Goal: Task Accomplishment & Management: Manage account settings

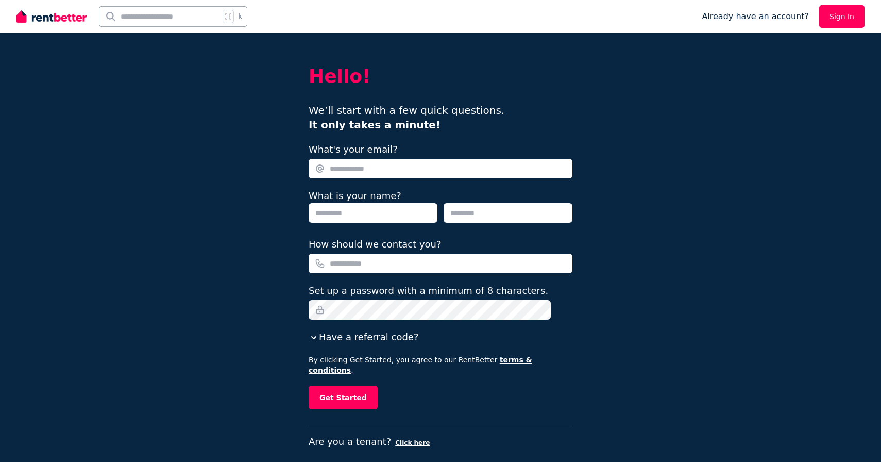
click at [388, 161] on input "What's your email?" at bounding box center [441, 169] width 264 height 20
type input "**********"
type input "*******"
type input "********"
type input "**********"
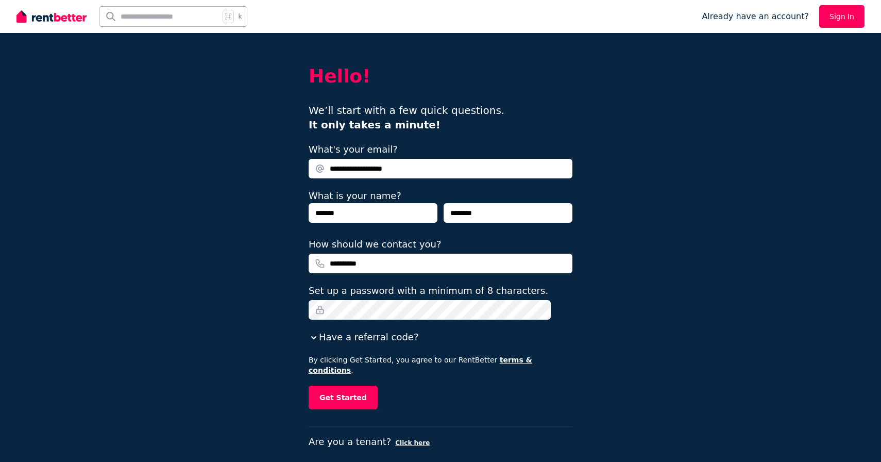
click at [360, 320] on fieldset "**********" at bounding box center [441, 243] width 264 height 202
click at [617, 284] on div "**********" at bounding box center [440, 237] width 881 height 474
click at [356, 390] on button "Get Started" at bounding box center [343, 397] width 69 height 24
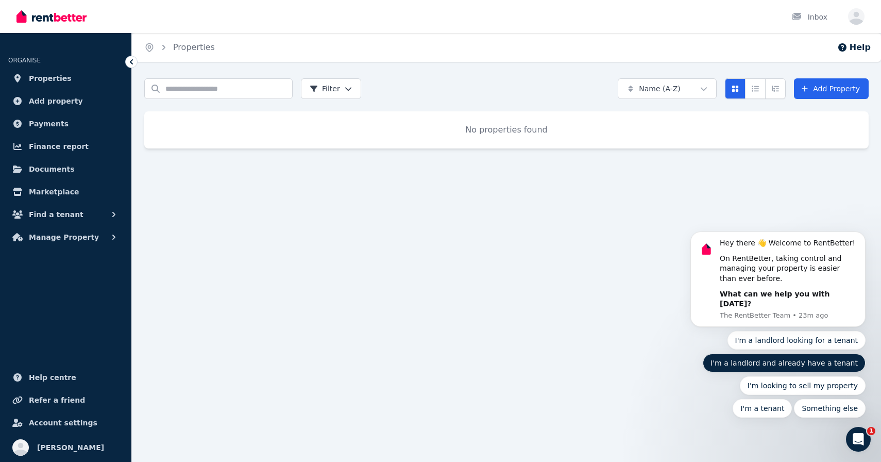
click at [741, 364] on button "I'm a landlord and already have a tenant" at bounding box center [784, 363] width 163 height 19
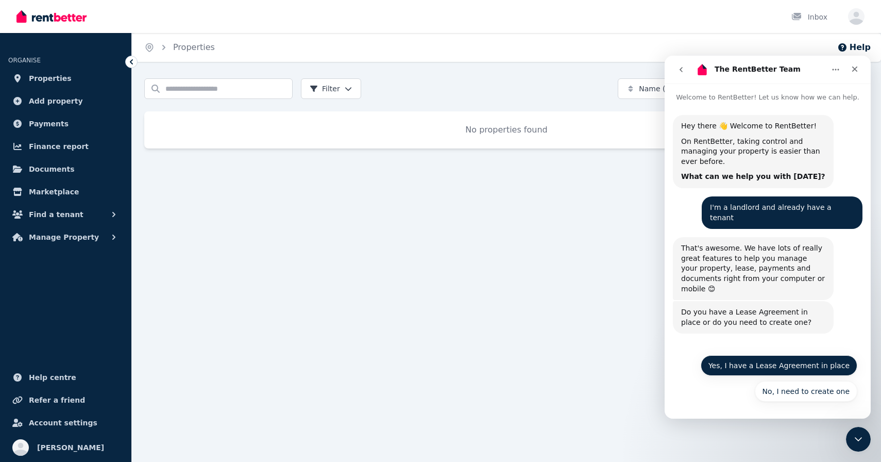
click at [740, 365] on button "Yes, I have a Lease Agreement in place" at bounding box center [779, 365] width 157 height 21
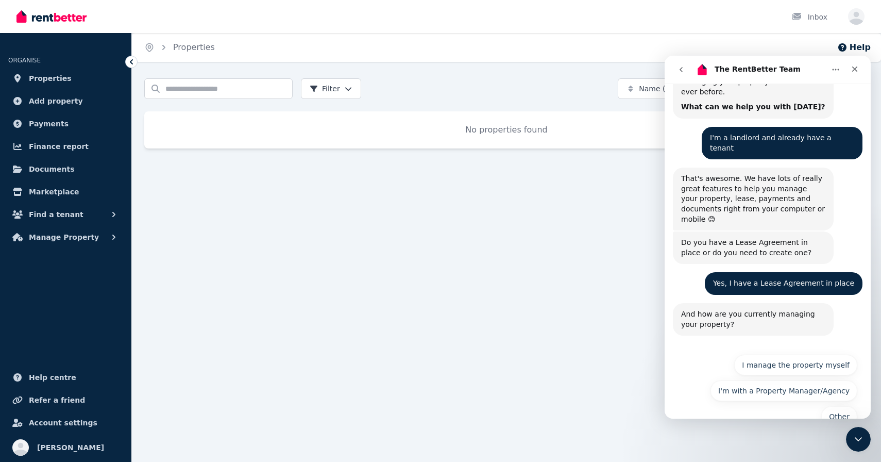
scroll to position [75, 0]
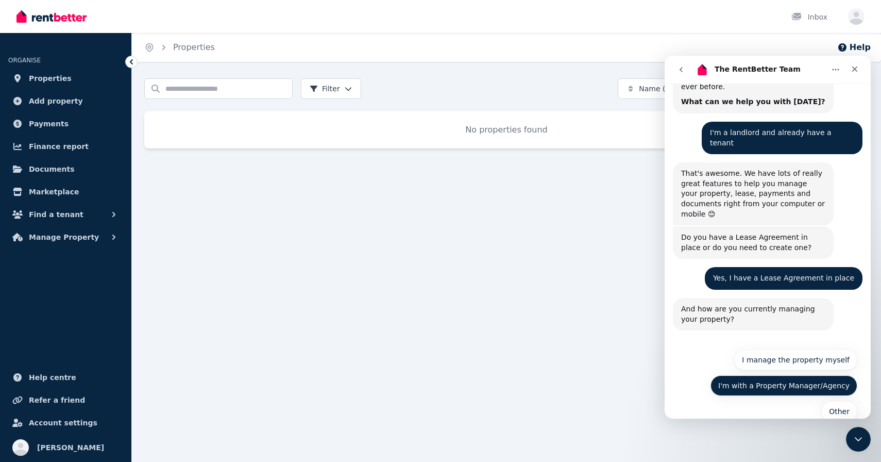
click at [742, 375] on button "I'm with a Property Manager/Agency" at bounding box center [784, 385] width 147 height 21
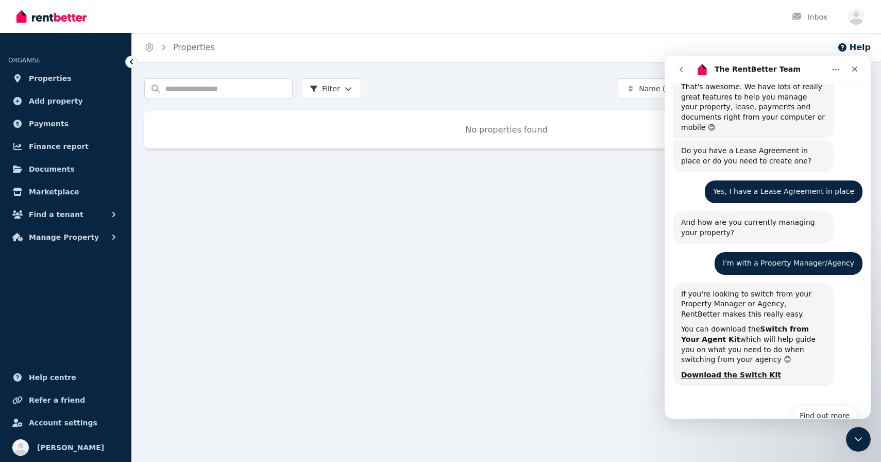
scroll to position [166, 0]
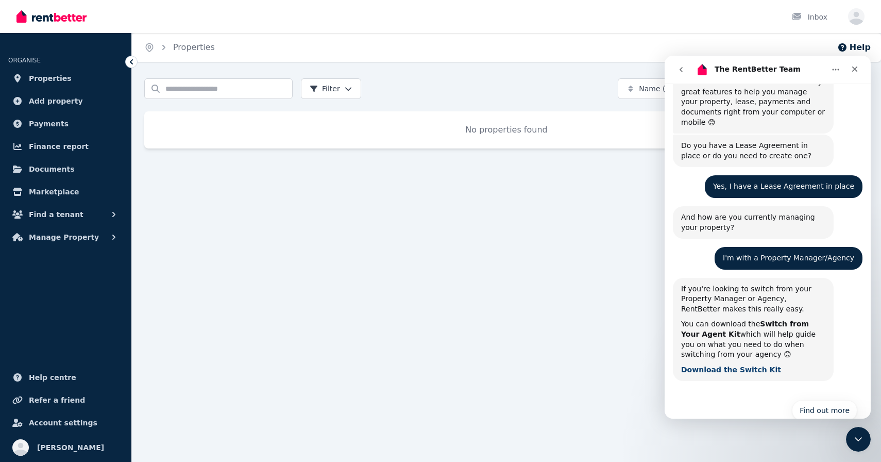
click at [736, 365] on b "Download the Switch Kit" at bounding box center [731, 369] width 100 height 8
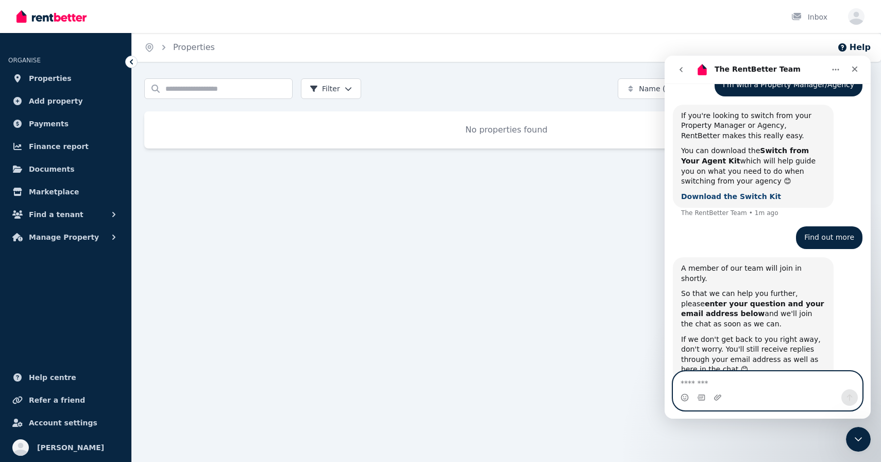
scroll to position [340, 0]
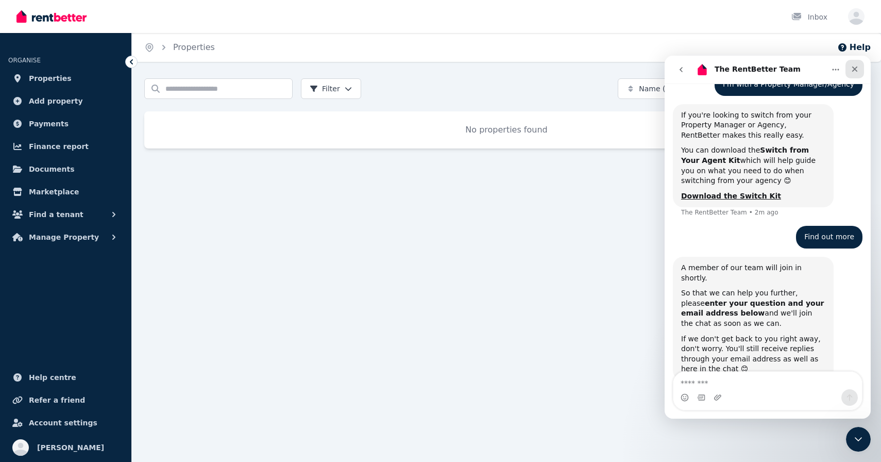
click at [859, 71] on icon "Close" at bounding box center [855, 69] width 8 height 8
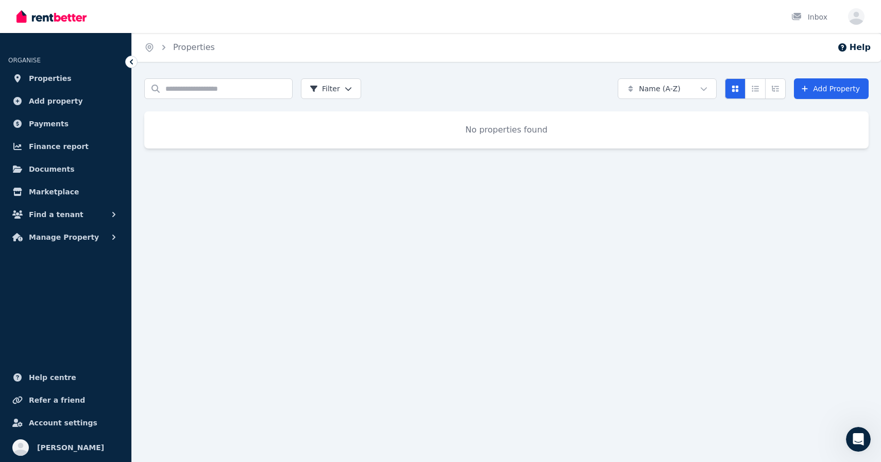
scroll to position [330, 0]
click at [53, 98] on span "Add property" at bounding box center [56, 101] width 54 height 12
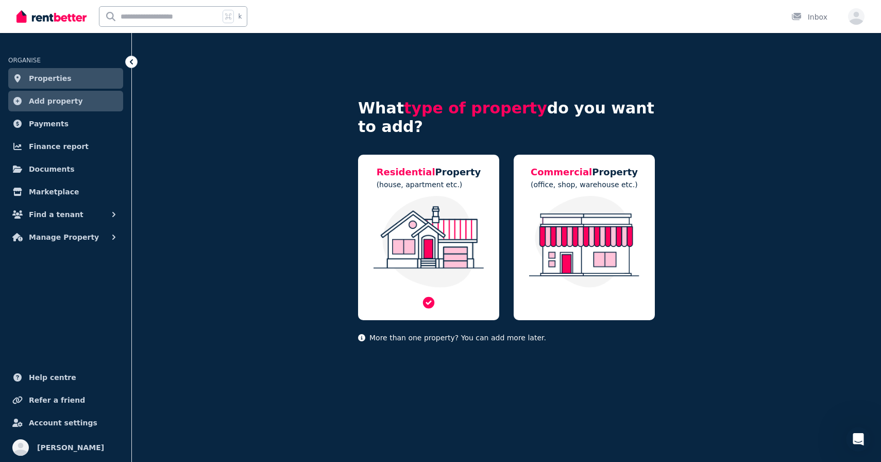
click at [430, 207] on img at bounding box center [428, 242] width 121 height 92
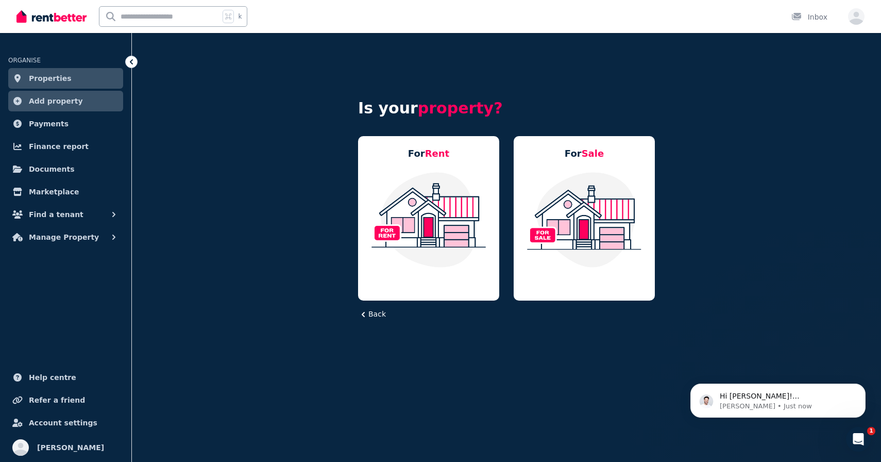
scroll to position [394, 0]
click at [431, 286] on icon at bounding box center [428, 282] width 11 height 11
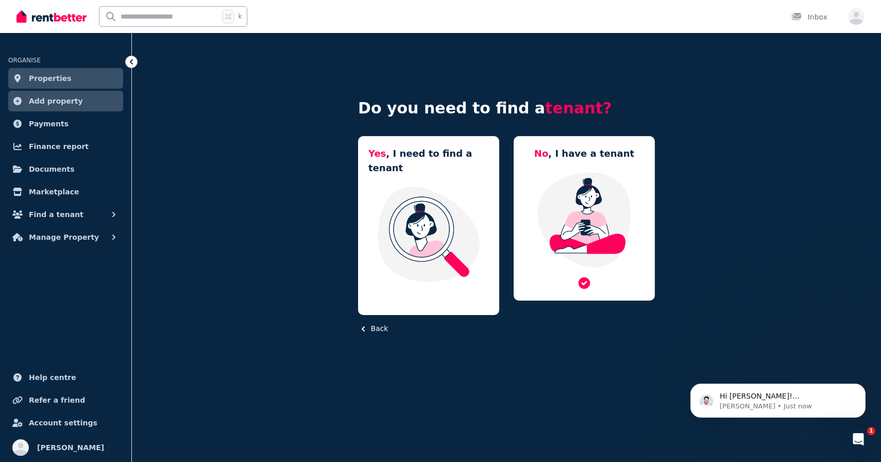
click at [601, 205] on img at bounding box center [584, 219] width 121 height 97
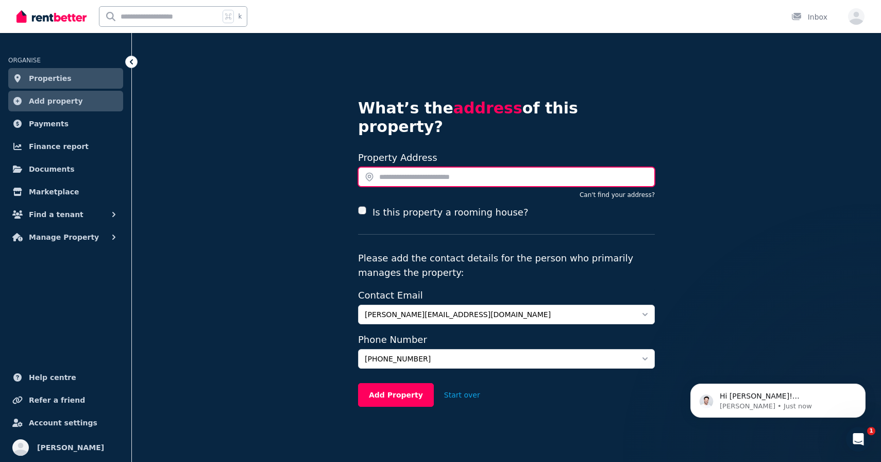
click at [411, 167] on input "text" at bounding box center [506, 177] width 297 height 20
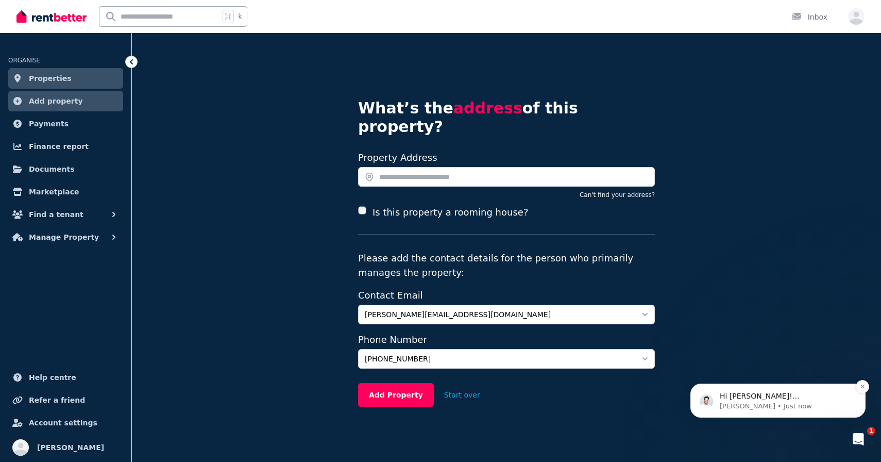
click at [765, 402] on p "Earl • Just now" at bounding box center [786, 405] width 133 height 9
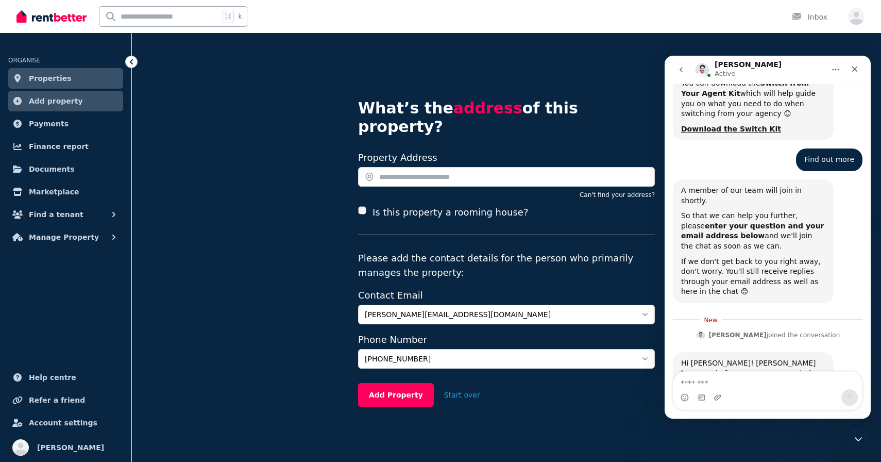
scroll to position [411, 0]
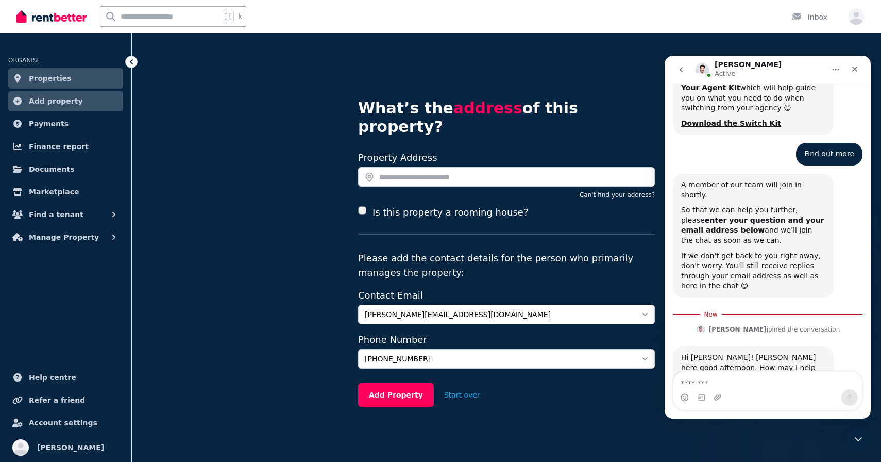
click at [770, 402] on div "Intercom messenger" at bounding box center [768, 397] width 189 height 16
click at [764, 396] on div "Intercom messenger" at bounding box center [768, 397] width 189 height 16
click at [760, 384] on textarea "Message…" at bounding box center [768, 381] width 189 height 18
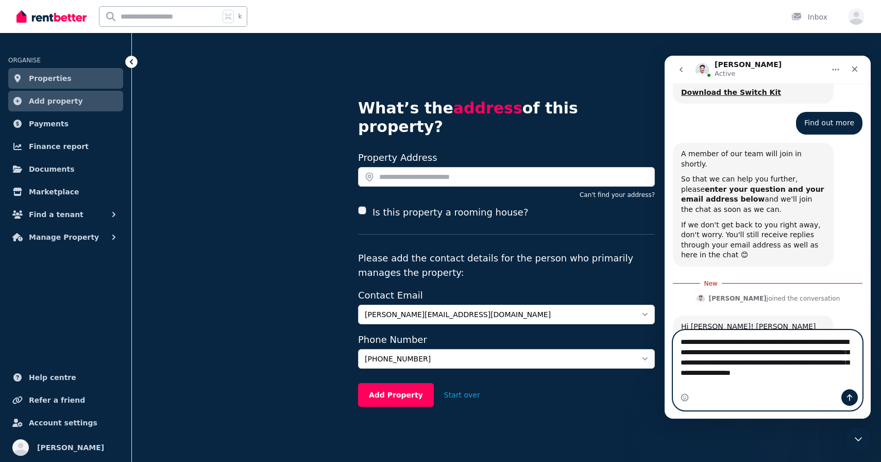
scroll to position [452, 0]
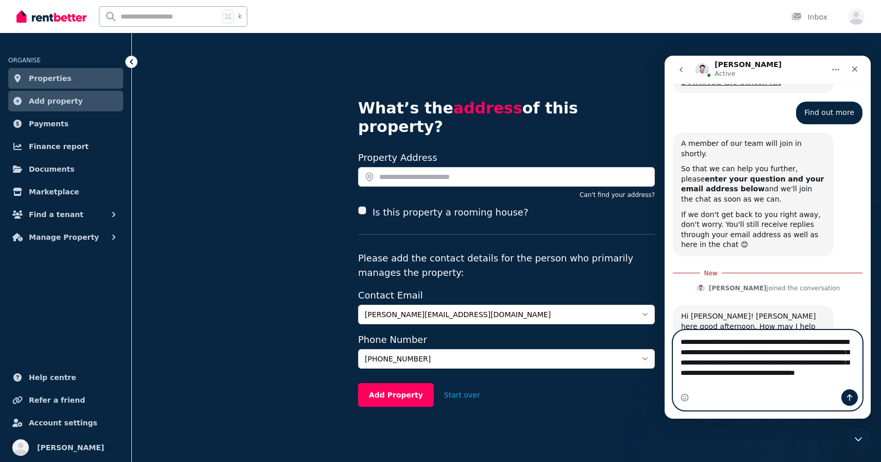
click at [716, 359] on textarea "**********" at bounding box center [768, 359] width 189 height 59
click at [708, 359] on textarea "**********" at bounding box center [768, 359] width 189 height 59
type textarea "**********"
drag, startPoint x: 685, startPoint y: 353, endPoint x: 679, endPoint y: 353, distance: 6.2
click at [679, 353] on textarea "**********" at bounding box center [768, 359] width 189 height 59
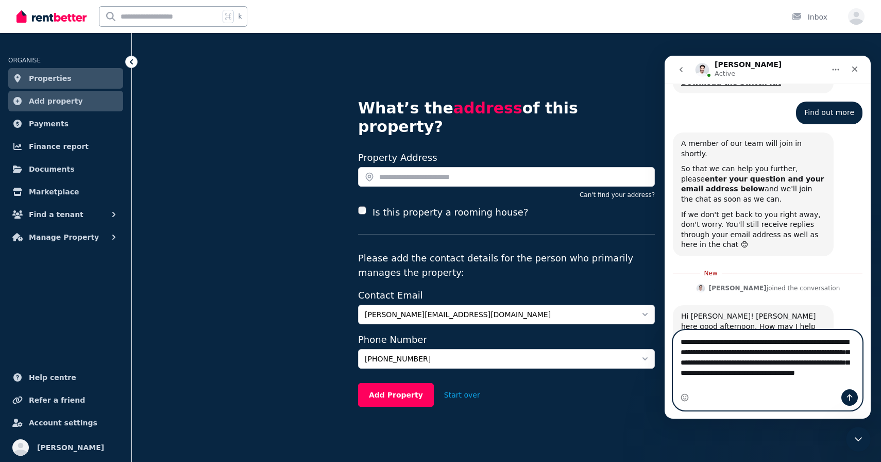
click at [784, 381] on textarea "**********" at bounding box center [768, 359] width 189 height 59
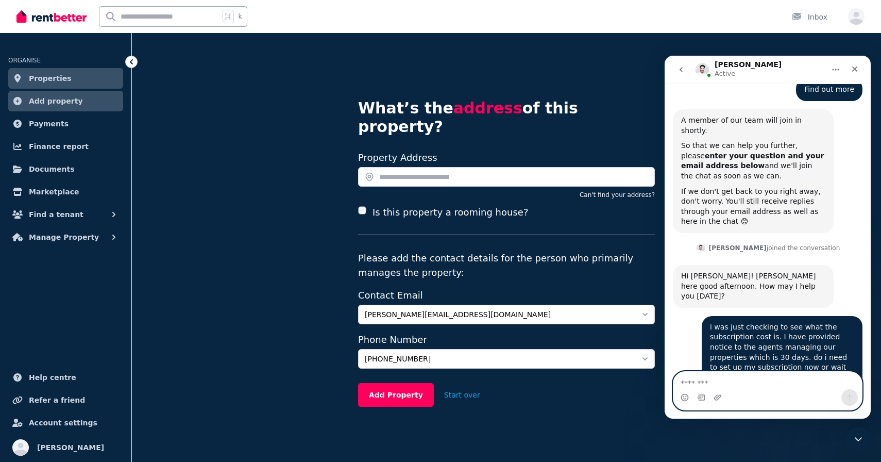
scroll to position [516, 0]
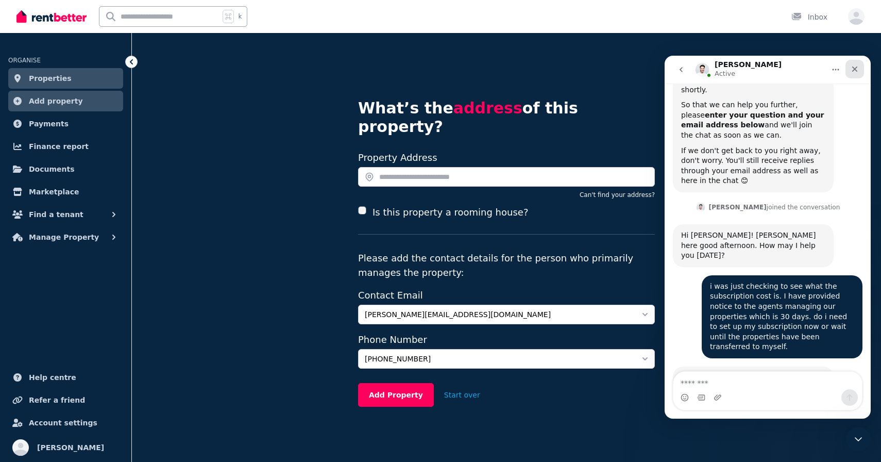
click at [849, 68] on div "Close" at bounding box center [855, 69] width 19 height 19
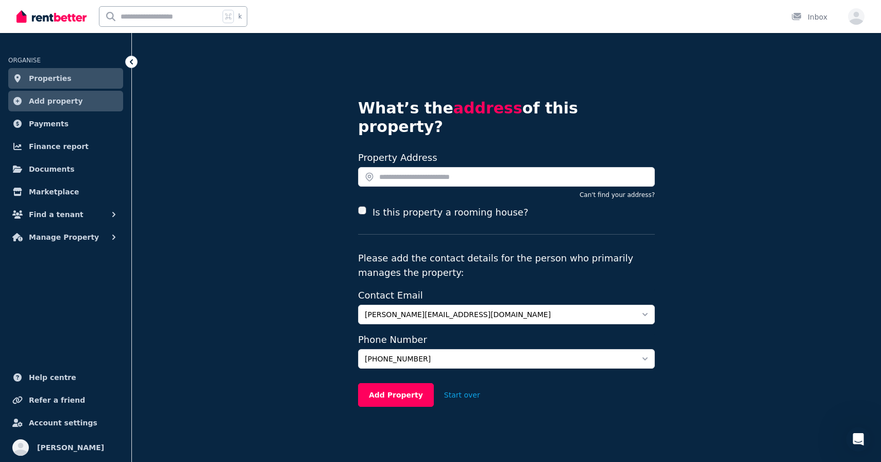
click at [52, 19] on img at bounding box center [51, 16] width 70 height 15
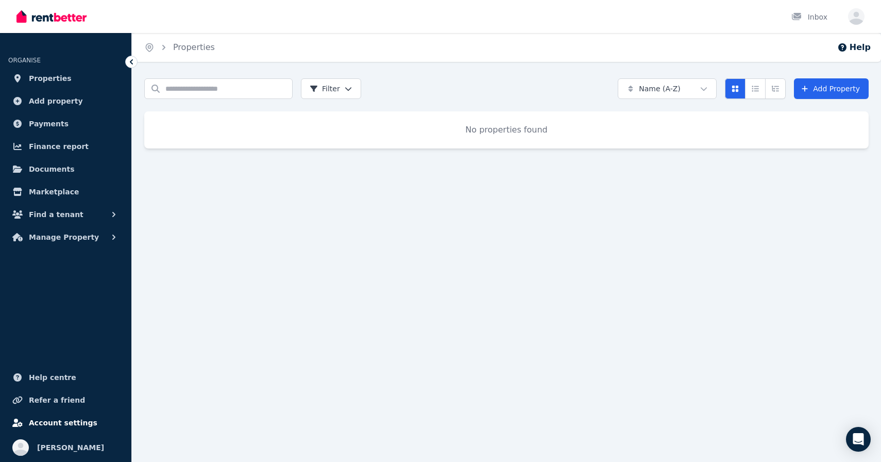
click at [56, 426] on span "Account settings" at bounding box center [63, 422] width 69 height 12
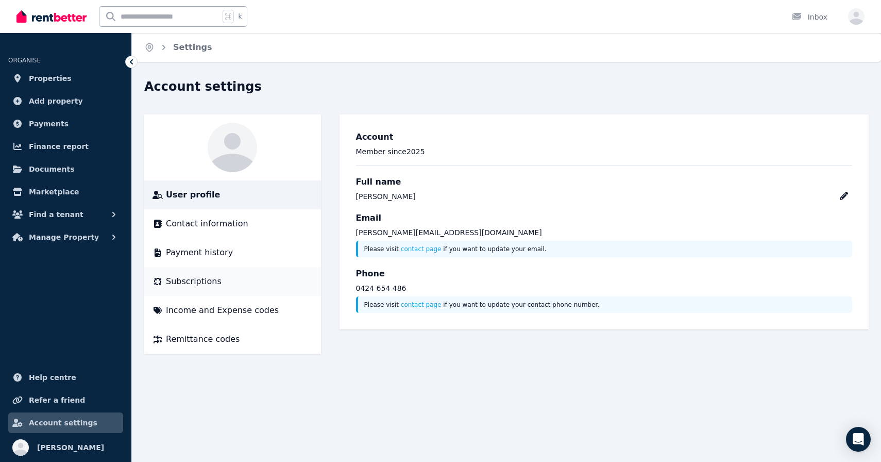
click at [192, 277] on span "Subscriptions" at bounding box center [194, 281] width 56 height 12
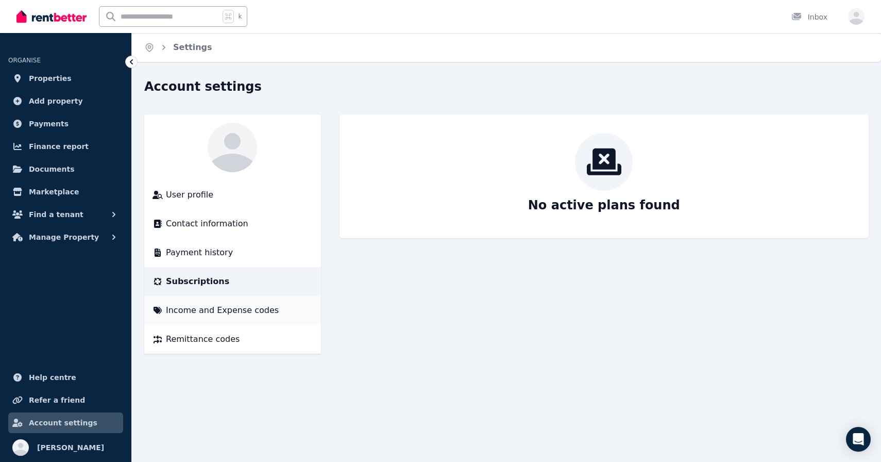
click at [218, 306] on span "Income and Expense codes" at bounding box center [222, 310] width 113 height 12
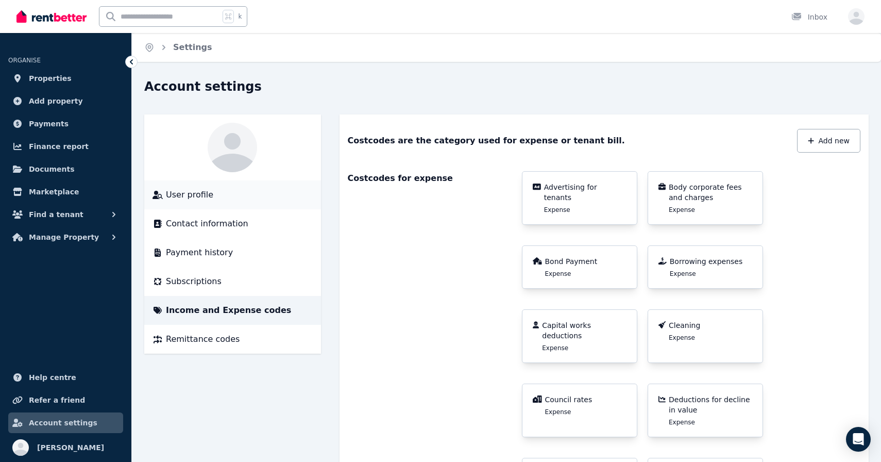
click at [191, 205] on li "User profile" at bounding box center [232, 194] width 177 height 29
click at [59, 77] on span "Properties" at bounding box center [50, 78] width 43 height 12
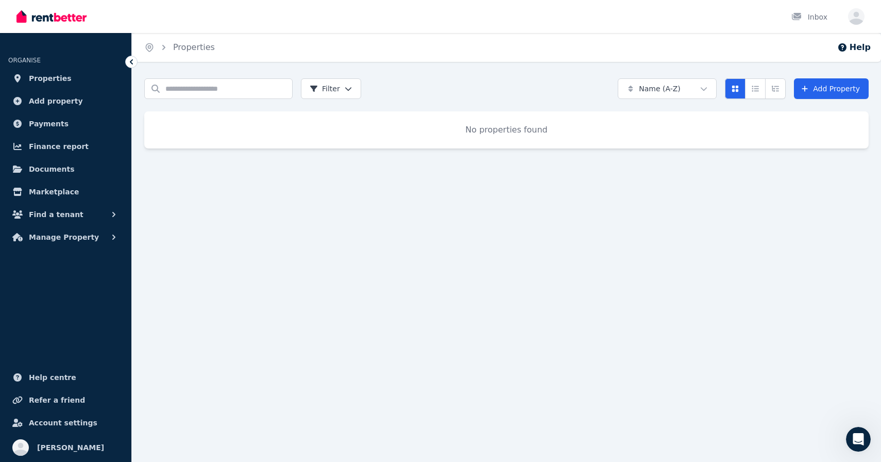
click at [312, 2] on div "Inbox" at bounding box center [422, 16] width 813 height 33
click at [78, 240] on span "Manage Property" at bounding box center [64, 237] width 70 height 12
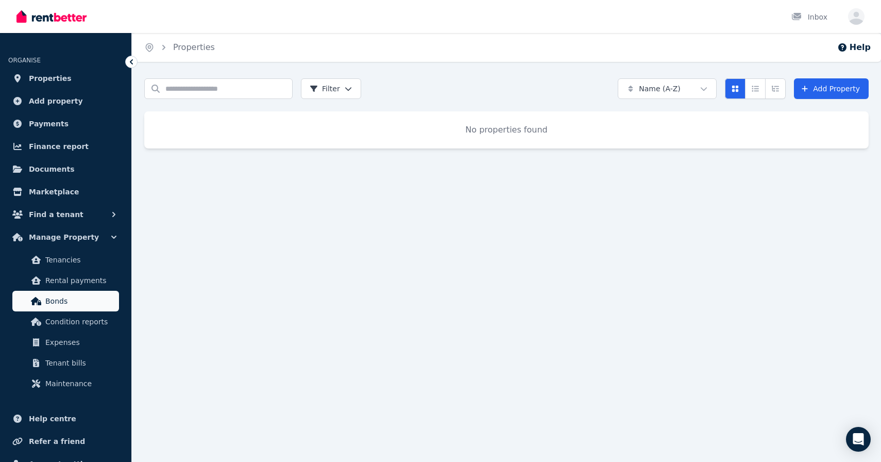
click at [63, 306] on span "Bonds" at bounding box center [80, 301] width 70 height 12
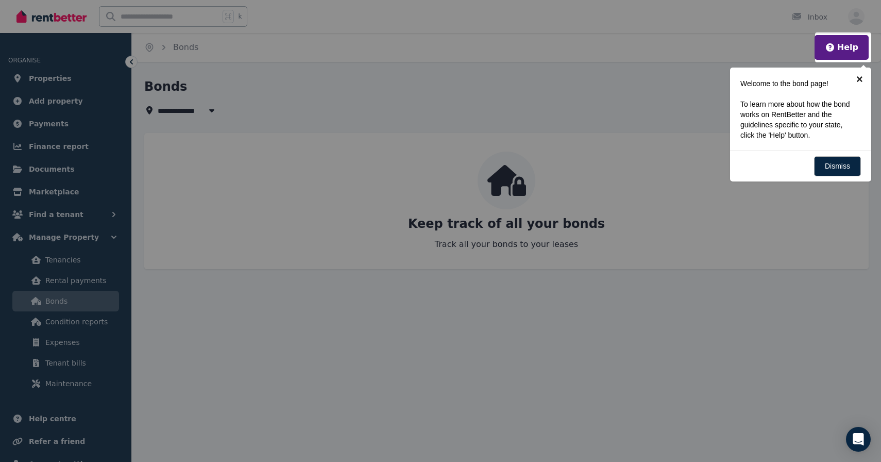
click at [861, 76] on link "×" at bounding box center [859, 79] width 23 height 23
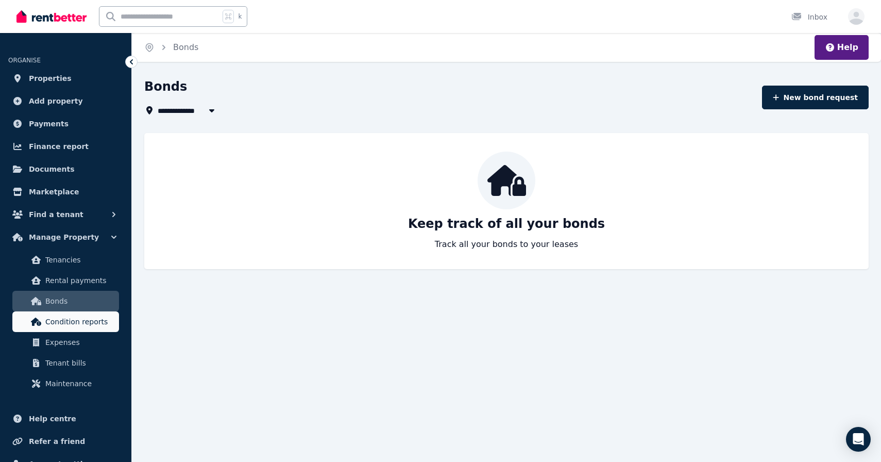
click at [102, 318] on span "Condition reports" at bounding box center [80, 321] width 70 height 12
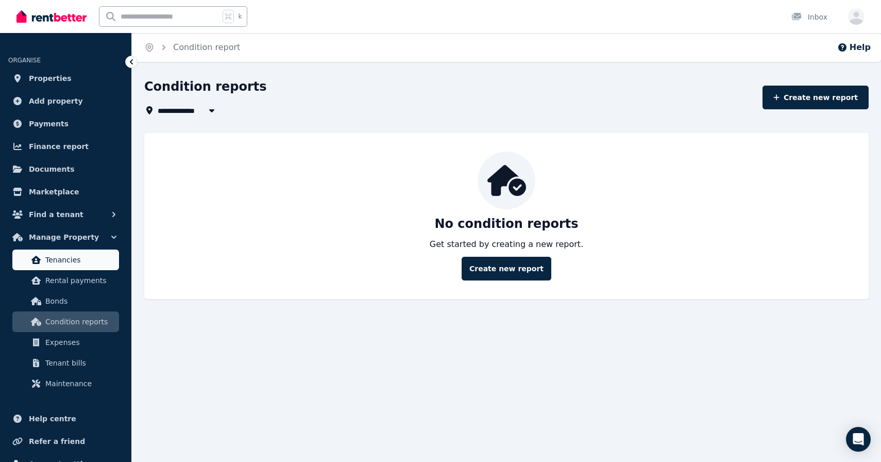
click at [89, 264] on span "Tenancies" at bounding box center [80, 260] width 70 height 12
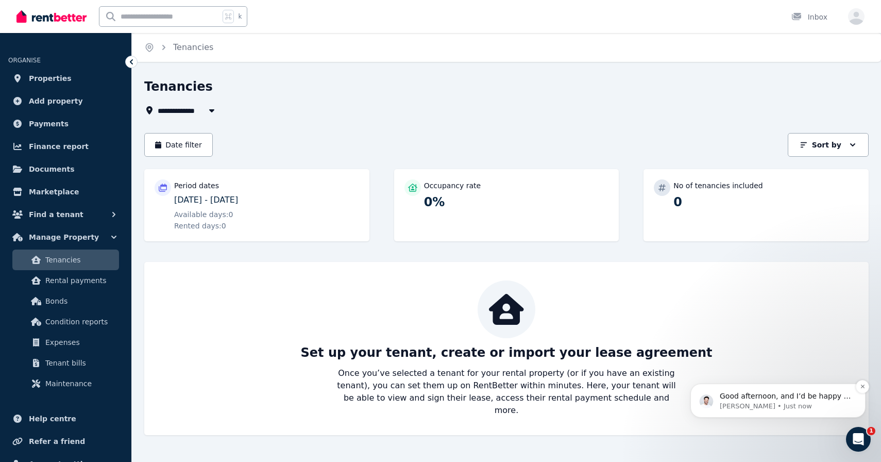
click at [821, 411] on div "Good afternoon, and I’d be happy to help further. You typically want to allow a…" at bounding box center [778, 400] width 175 height 34
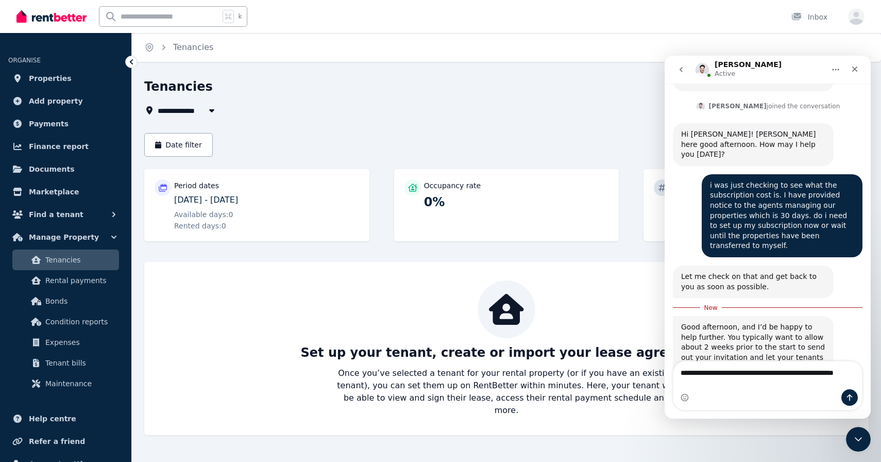
scroll to position [628, 0]
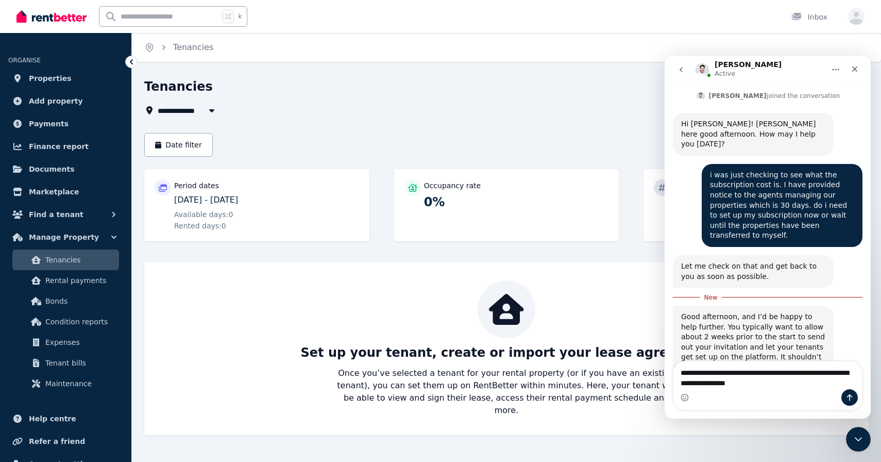
type textarea "**********"
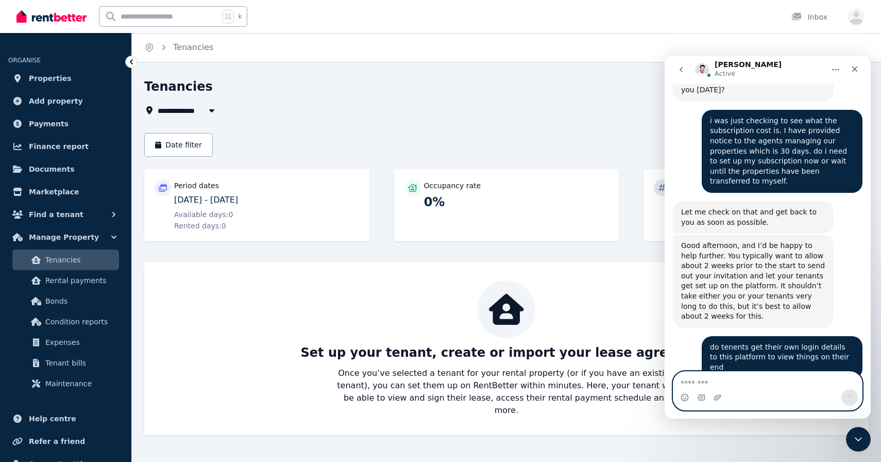
scroll to position [726, 0]
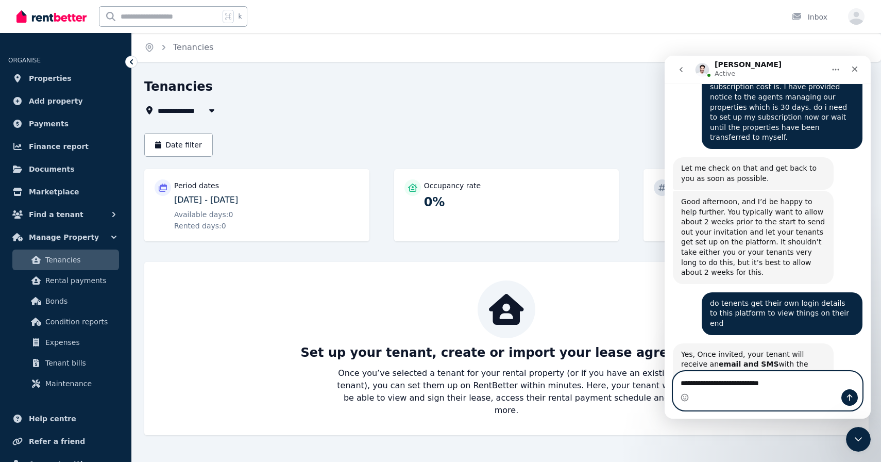
type textarea "**********"
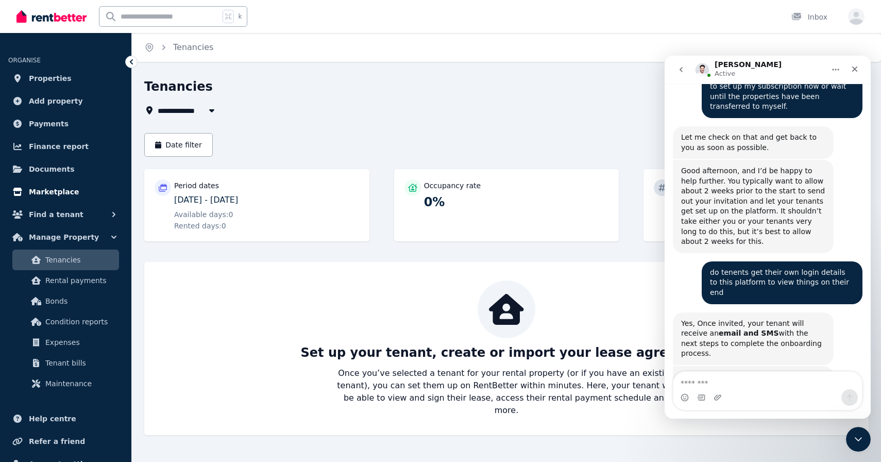
click at [60, 190] on span "Marketplace" at bounding box center [54, 192] width 50 height 12
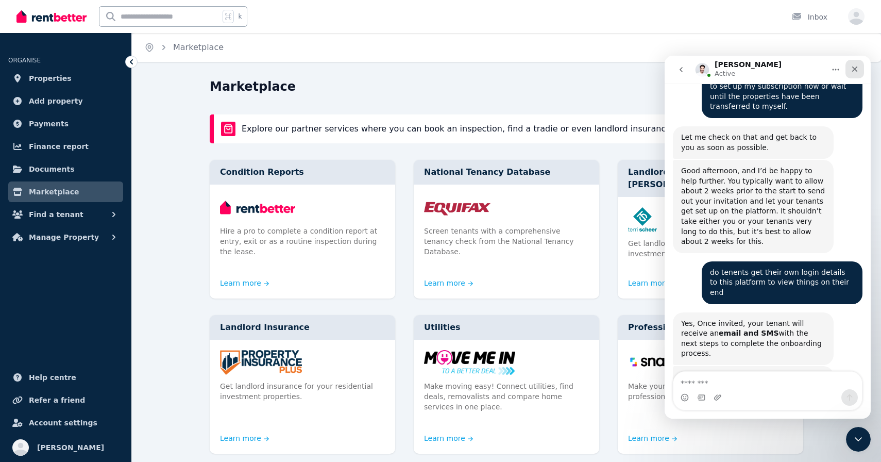
click at [855, 70] on icon "Close" at bounding box center [855, 69] width 6 height 6
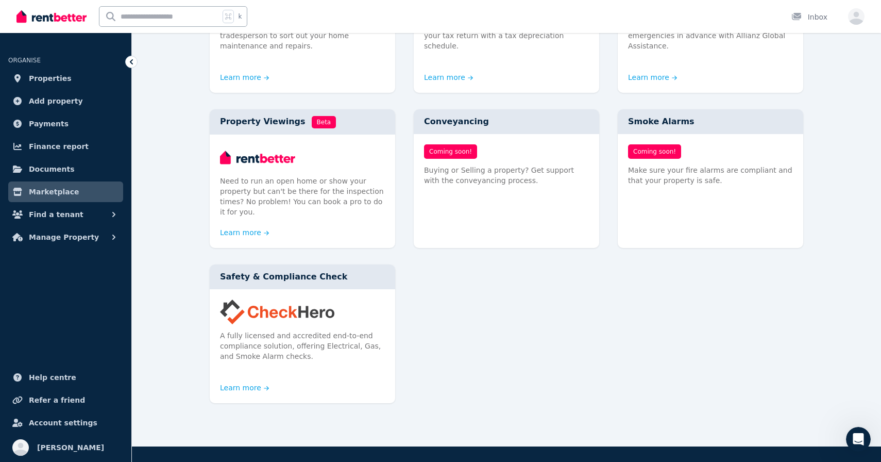
scroll to position [556, 0]
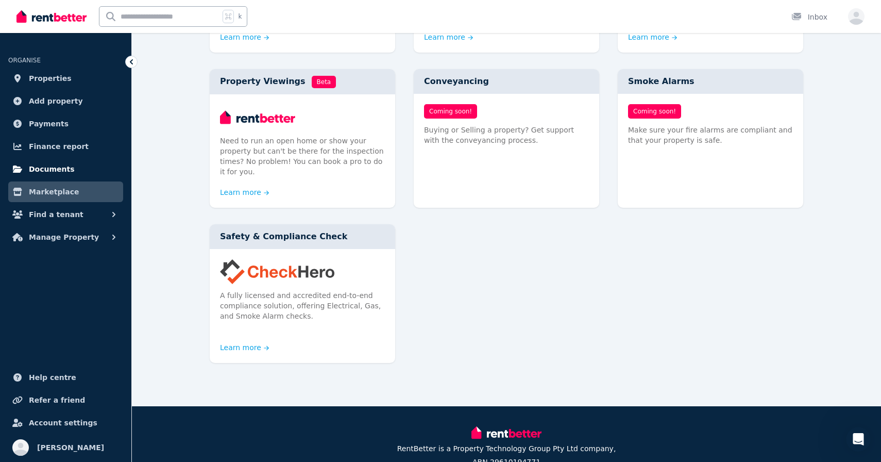
click at [56, 163] on span "Documents" at bounding box center [52, 169] width 46 height 12
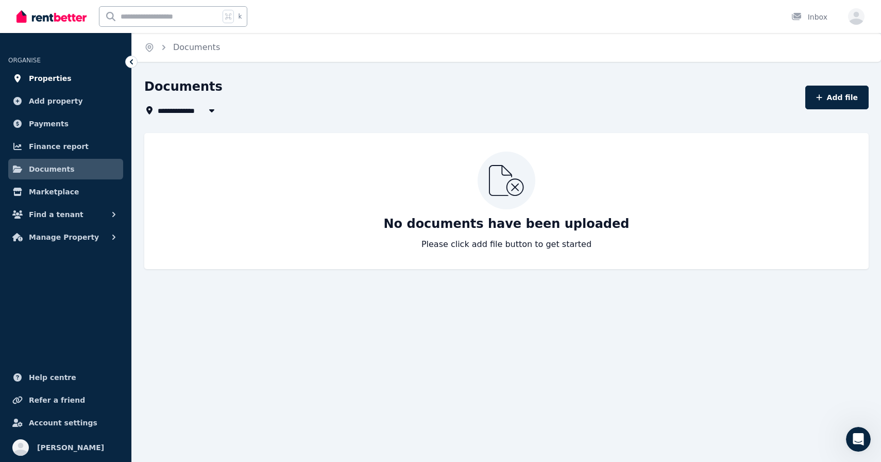
click at [78, 80] on link "Properties" at bounding box center [65, 78] width 115 height 21
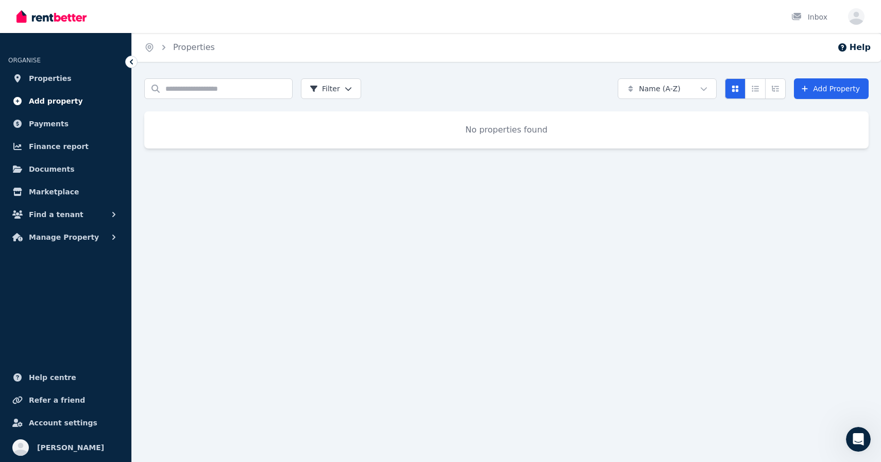
click at [53, 103] on span "Add property" at bounding box center [56, 101] width 54 height 12
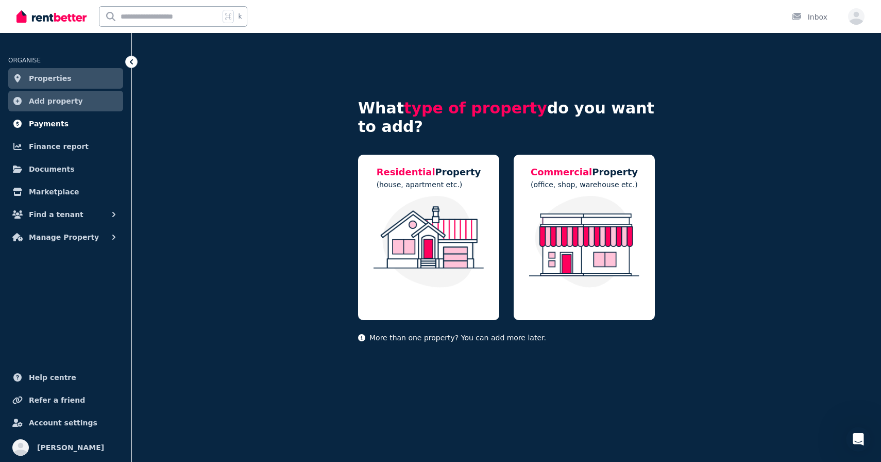
click at [49, 118] on span "Payments" at bounding box center [49, 124] width 40 height 12
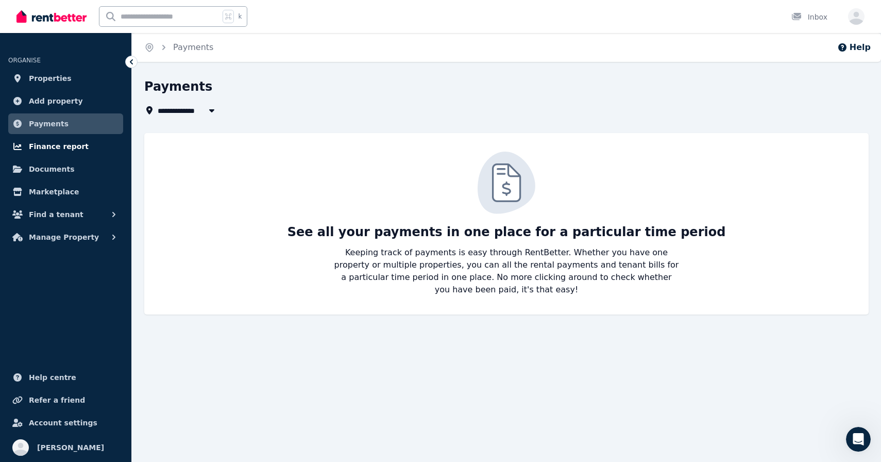
click at [50, 146] on span "Finance report" at bounding box center [59, 146] width 60 height 12
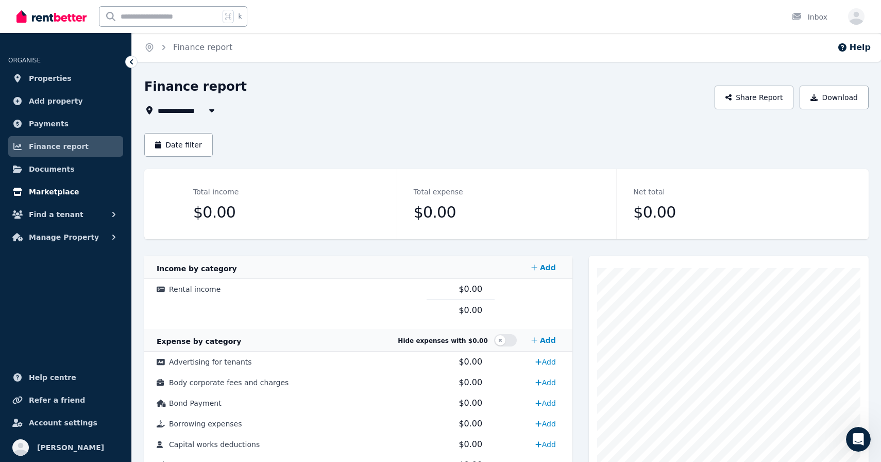
click at [72, 195] on link "Marketplace" at bounding box center [65, 191] width 115 height 21
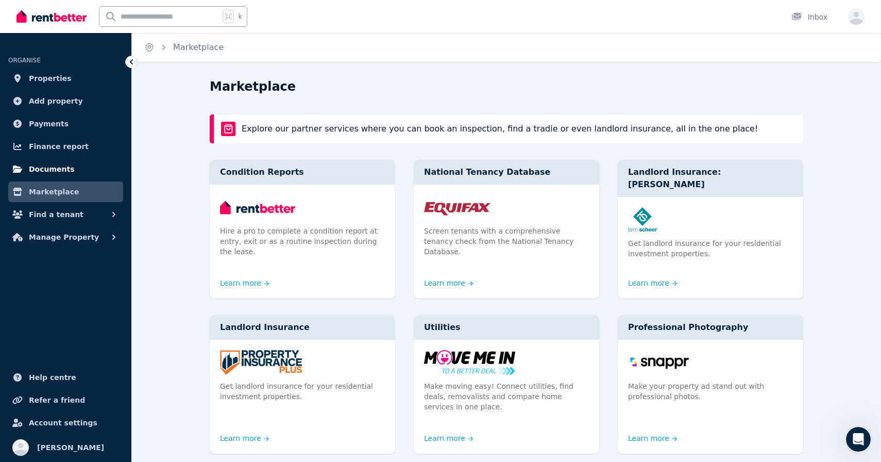
click at [64, 167] on span "Documents" at bounding box center [52, 169] width 46 height 12
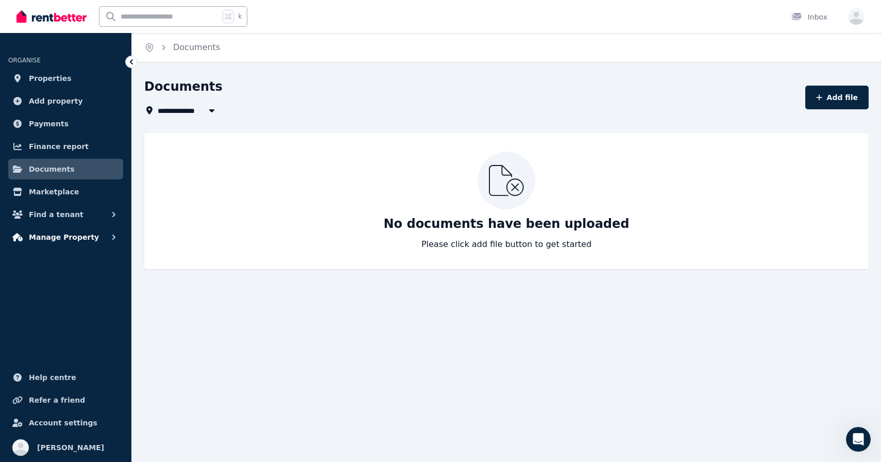
click at [61, 233] on span "Manage Property" at bounding box center [64, 237] width 70 height 12
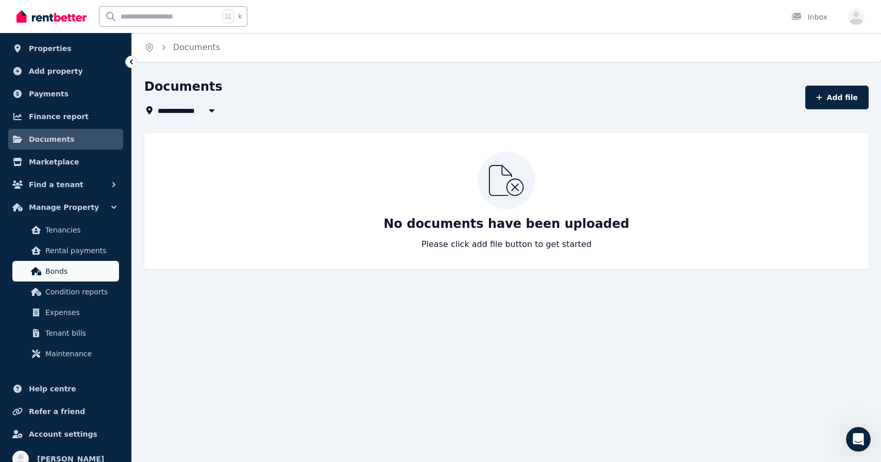
scroll to position [41, 0]
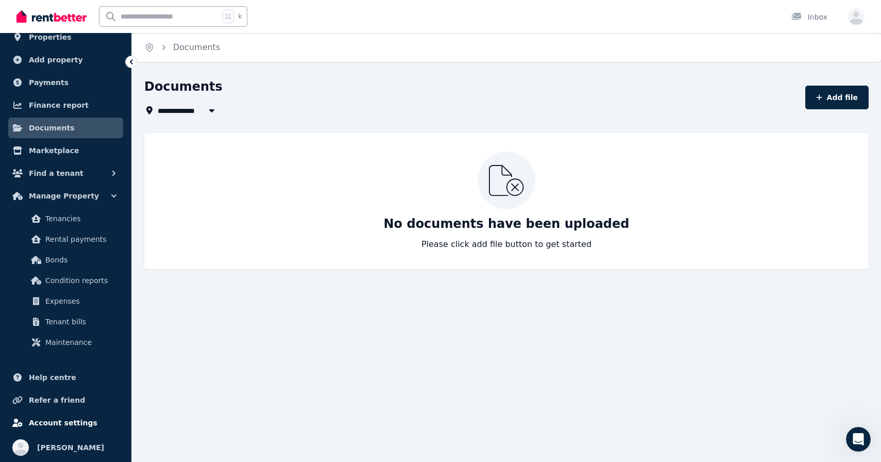
click at [59, 415] on link "Account settings" at bounding box center [65, 422] width 115 height 21
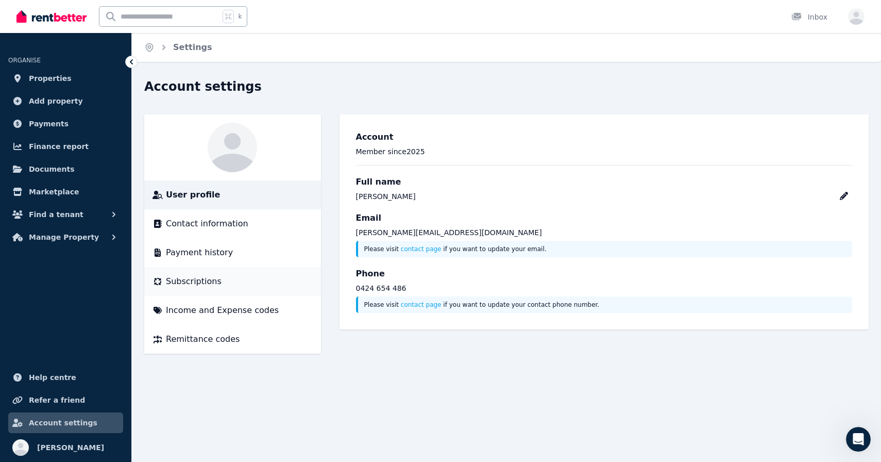
click at [187, 281] on span "Subscriptions" at bounding box center [194, 281] width 56 height 12
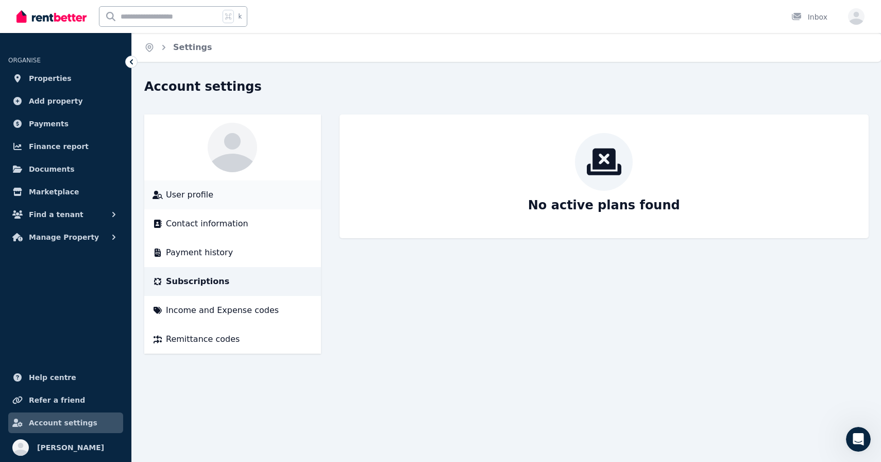
click at [197, 199] on span "User profile" at bounding box center [189, 195] width 47 height 12
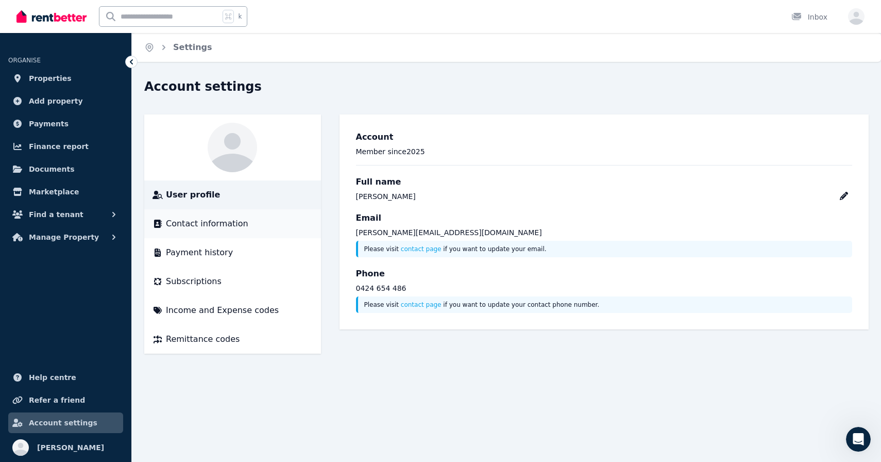
click at [196, 228] on span "Contact information" at bounding box center [207, 223] width 82 height 12
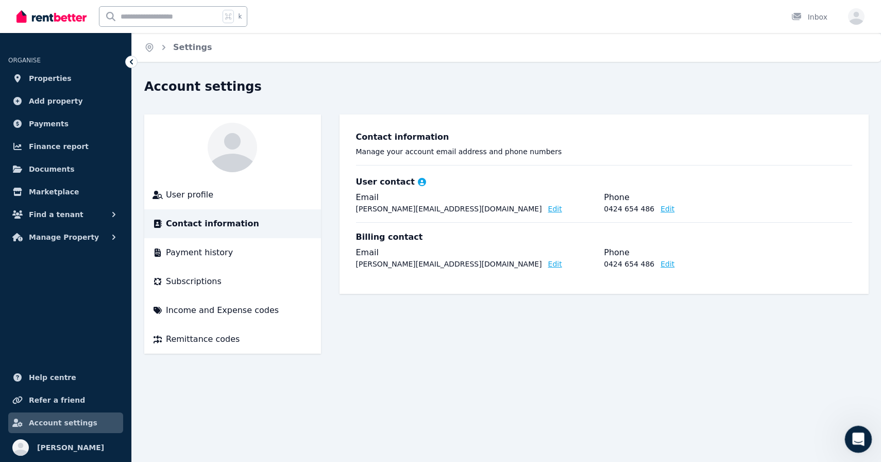
drag, startPoint x: 848, startPoint y: 431, endPoint x: 1693, endPoint y: 857, distance: 946.8
click at [846, 430] on div "Open Intercom Messenger" at bounding box center [857, 437] width 25 height 25
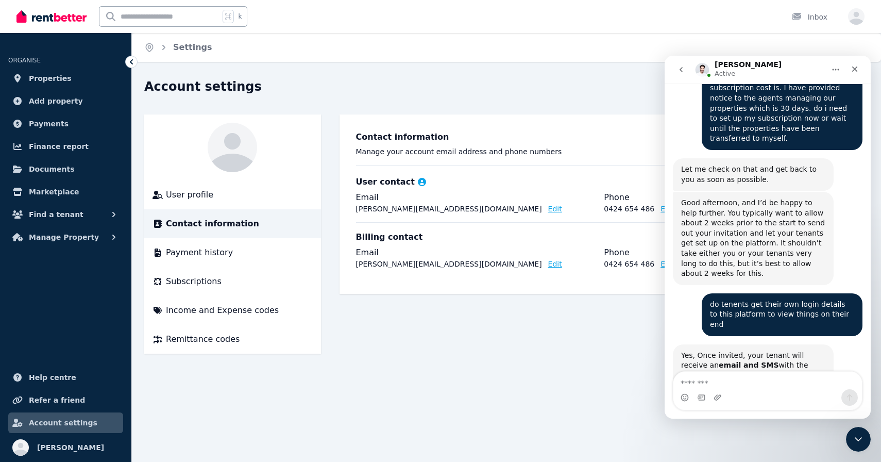
scroll to position [757, 0]
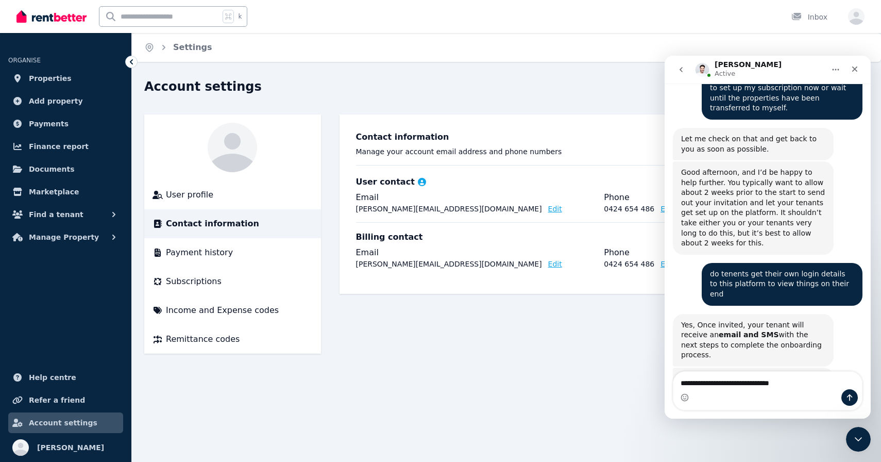
type textarea "**********"
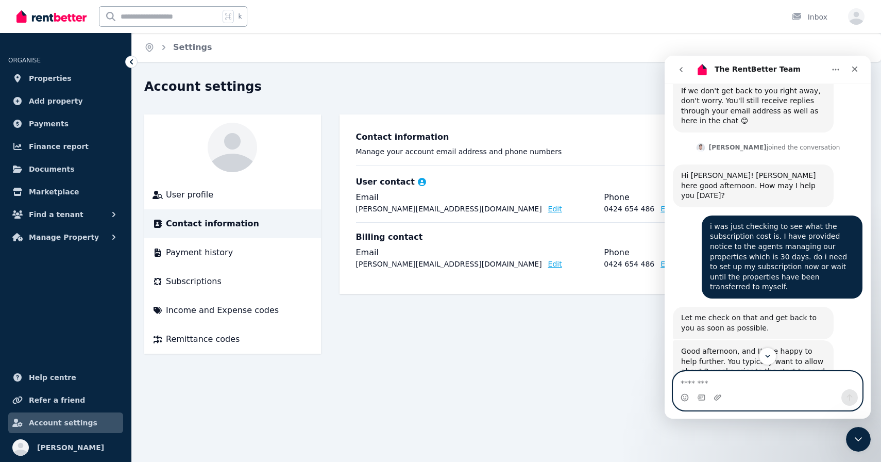
scroll to position [484, 0]
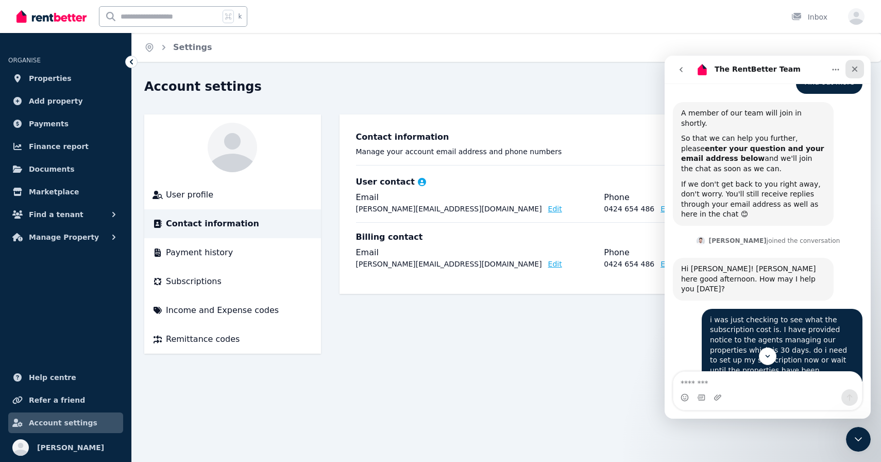
click at [857, 66] on icon "Close" at bounding box center [855, 69] width 8 height 8
